Goal: Book appointment/travel/reservation

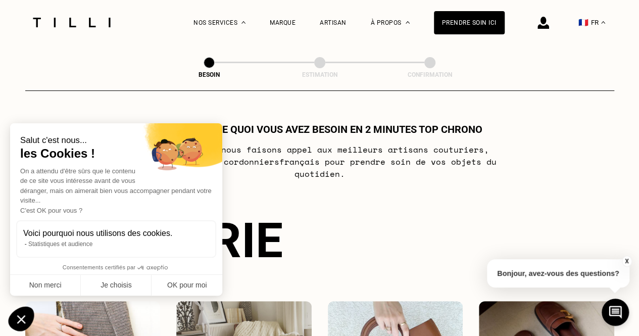
click at [25, 316] on icon "Fermer le widget sans consentement" at bounding box center [21, 319] width 9 height 9
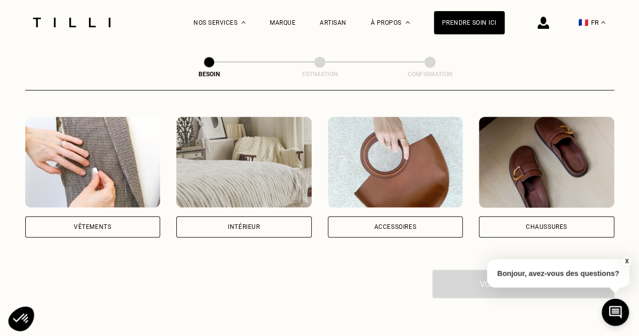
scroll to position [183, 0]
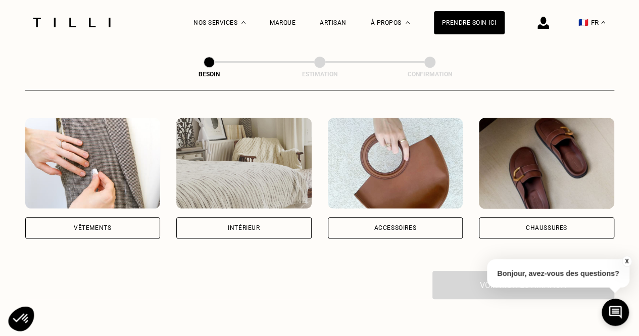
click at [85, 225] on div "Vêtements" at bounding box center [92, 228] width 37 height 6
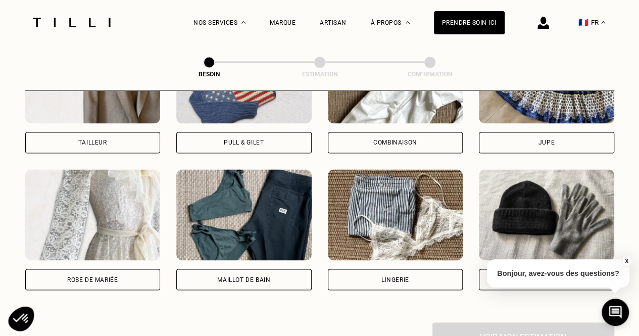
scroll to position [682, 0]
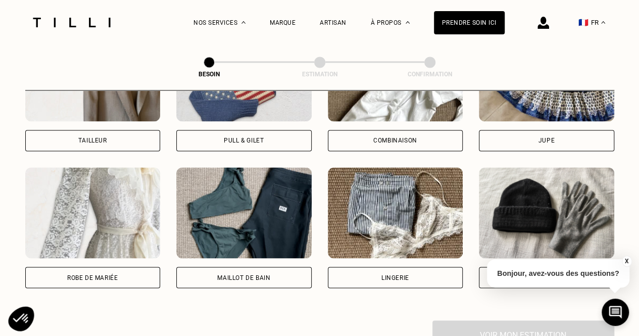
click at [104, 274] on div "Robe de mariée" at bounding box center [92, 277] width 51 height 6
select select "FR"
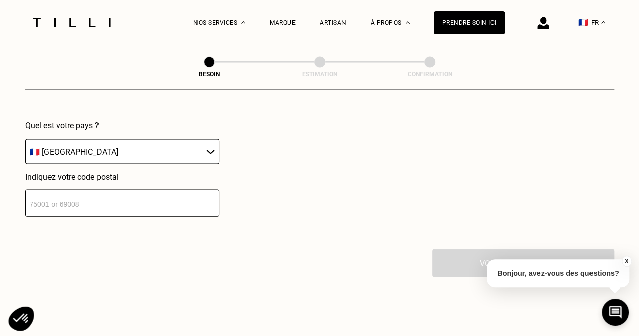
scroll to position [1004, 0]
click at [100, 204] on input "number" at bounding box center [122, 202] width 194 height 27
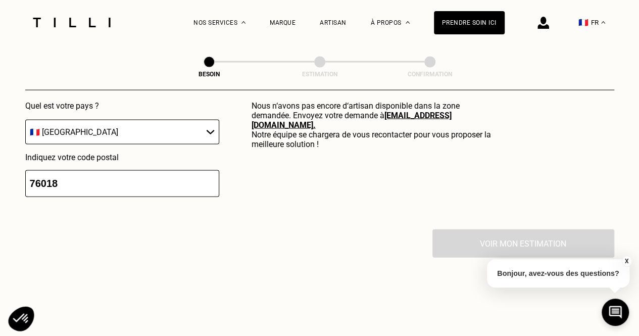
scroll to position [1021, 0]
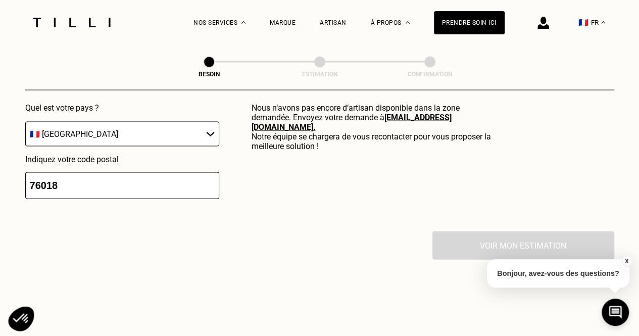
click at [38, 174] on input "76018" at bounding box center [122, 185] width 194 height 27
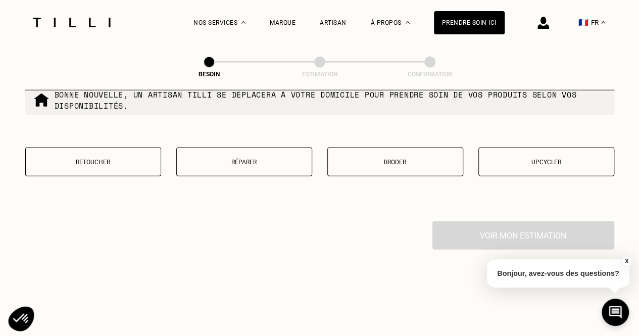
scroll to position [1287, 0]
type input "75018"
click at [113, 160] on p "Retoucher" at bounding box center [93, 163] width 125 height 7
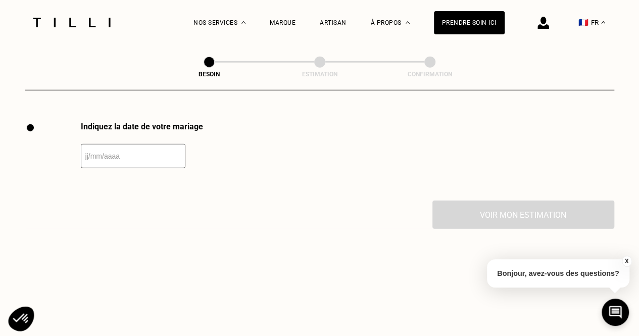
scroll to position [1390, 0]
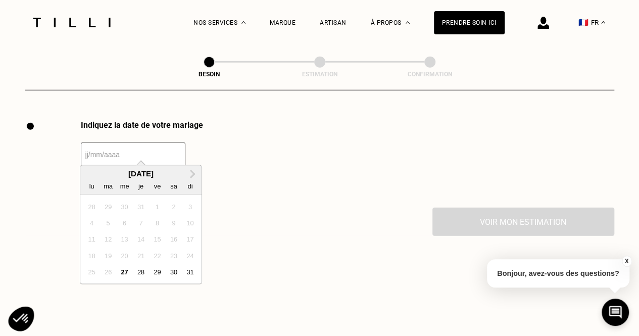
click at [93, 145] on input "text" at bounding box center [133, 154] width 105 height 24
click at [192, 172] on span "Next Month" at bounding box center [192, 174] width 0 height 12
click at [176, 242] on div "20" at bounding box center [174, 239] width 14 height 14
type input "[DATE]"
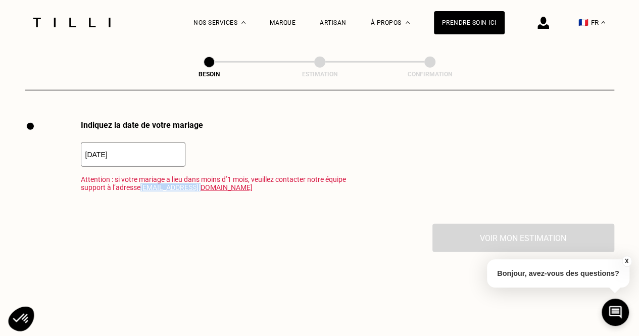
drag, startPoint x: 217, startPoint y: 180, endPoint x: 165, endPoint y: 180, distance: 52.0
click at [165, 180] on span "Attention : si votre mariage a lieu dans moins d’1 mois, [PERSON_NAME] contacte…" at bounding box center [215, 183] width 268 height 16
copy link "[EMAIL_ADDRESS][DOMAIN_NAME]"
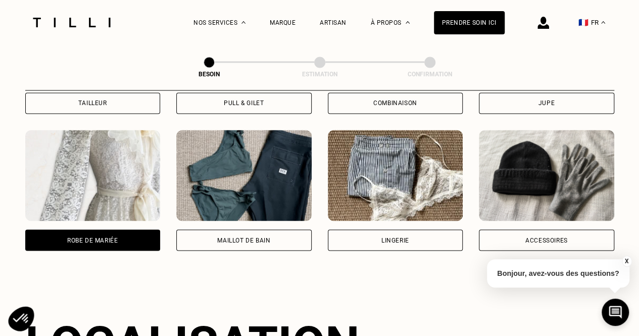
scroll to position [717, 0]
